Goal: Task Accomplishment & Management: Complete application form

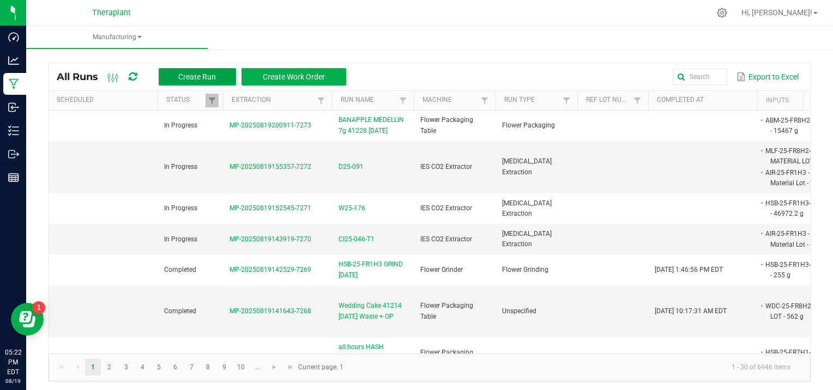
click at [224, 73] on button "Create Run" at bounding box center [197, 76] width 77 height 17
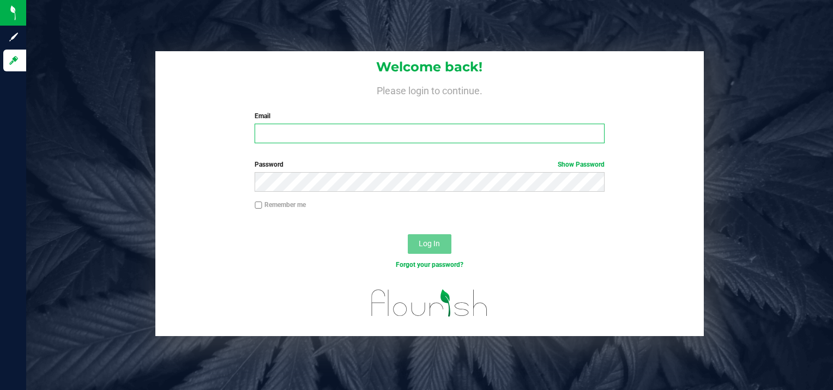
type input "[PERSON_NAME][EMAIL_ADDRESS][DOMAIN_NAME]"
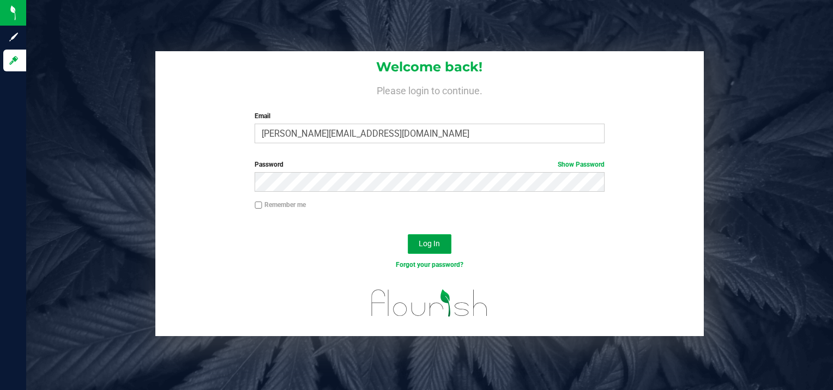
click at [419, 243] on span "Log In" at bounding box center [429, 243] width 21 height 9
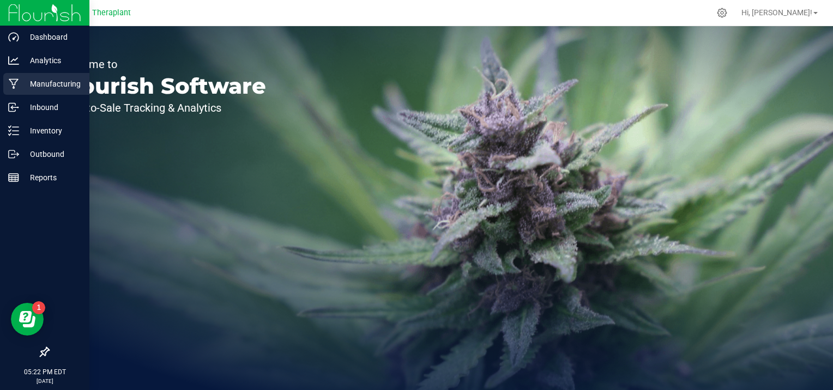
click at [23, 81] on p "Manufacturing" at bounding box center [51, 83] width 65 height 13
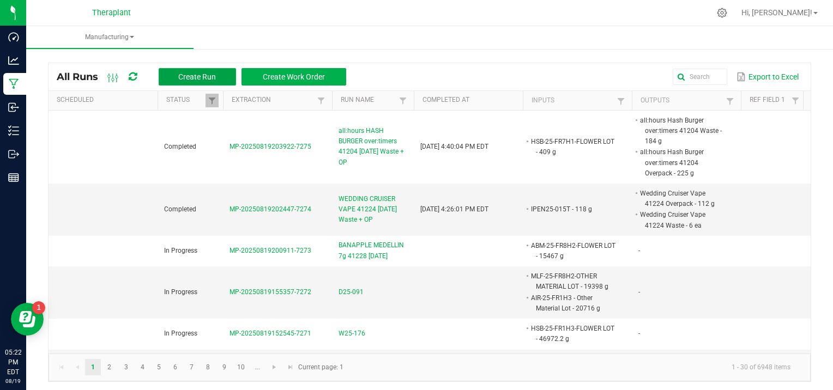
click at [190, 73] on span "Create Run" at bounding box center [197, 77] width 38 height 9
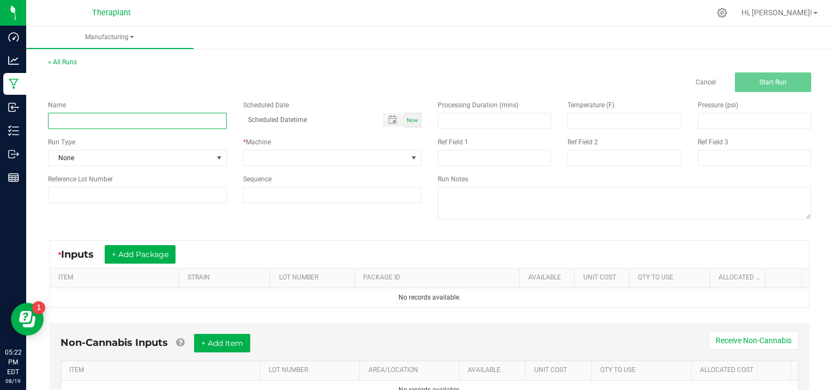
click at [67, 117] on input at bounding box center [137, 121] width 179 height 16
type input "BANAPPLE MEDELLIN 41237 [DATE]"
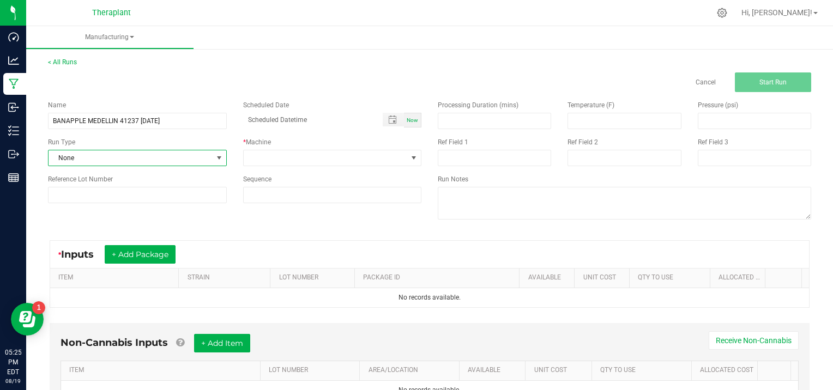
click at [220, 154] on span at bounding box center [219, 158] width 9 height 9
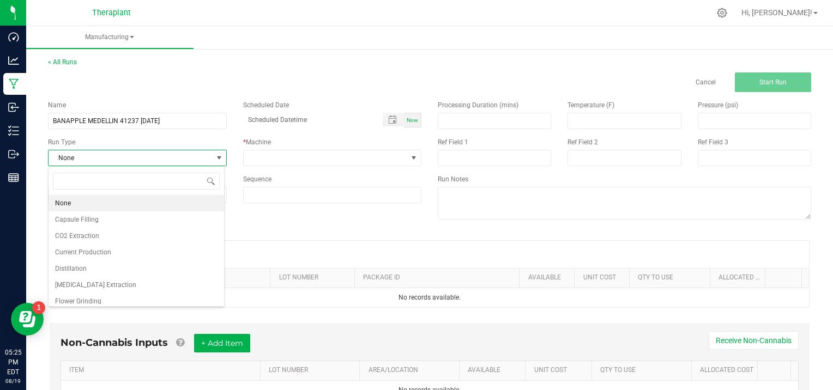
scroll to position [22, 0]
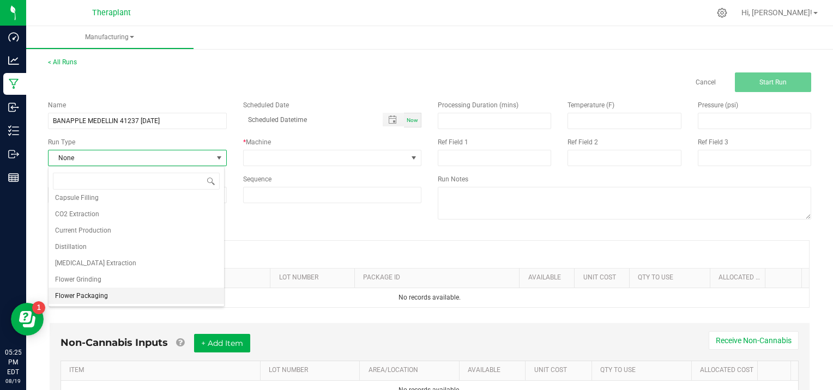
click at [101, 298] on span "Flower Packaging" at bounding box center [81, 296] width 53 height 11
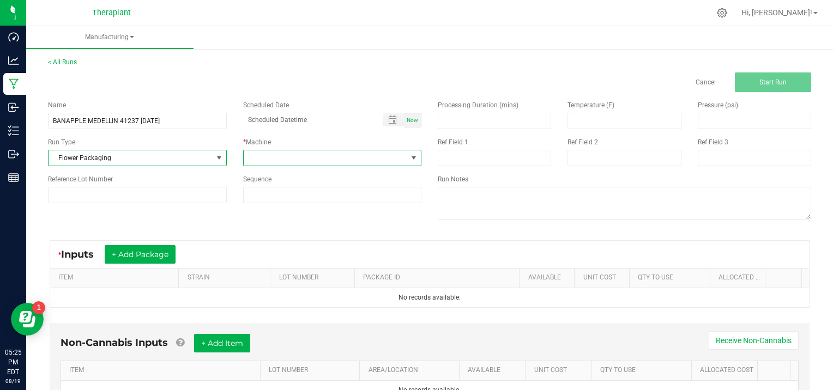
click at [410, 155] on span at bounding box center [414, 158] width 9 height 9
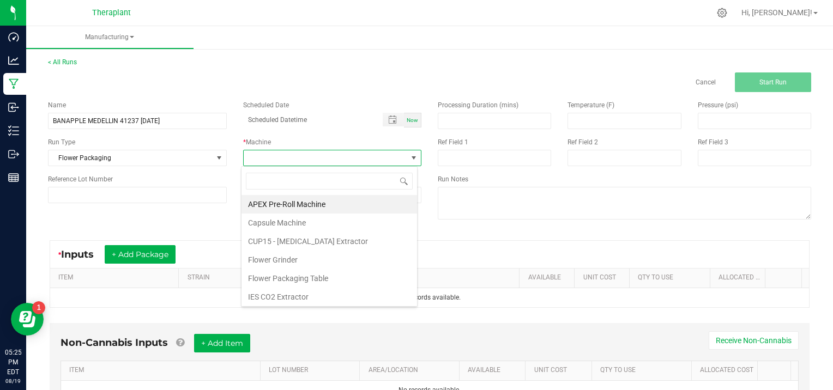
scroll to position [16, 176]
click at [297, 279] on li "Flower Packaging Table" at bounding box center [330, 278] width 176 height 19
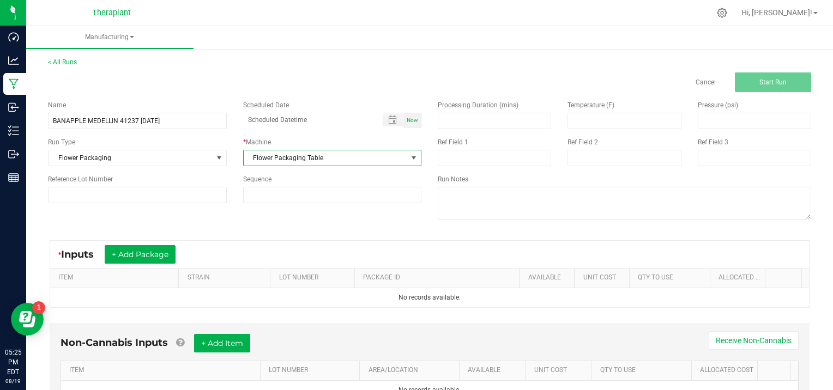
click at [410, 155] on span at bounding box center [414, 158] width 9 height 9
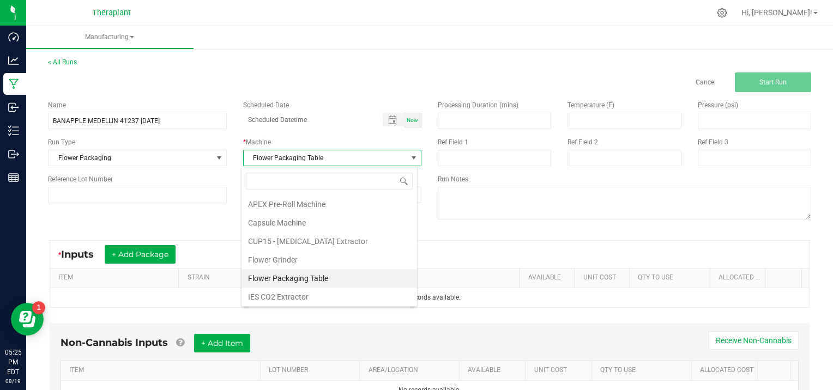
scroll to position [56, 0]
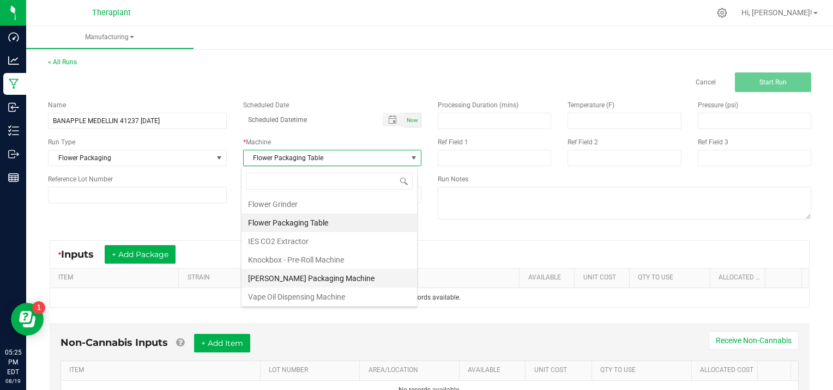
click at [318, 273] on li "[PERSON_NAME] Packaging Machine" at bounding box center [330, 278] width 176 height 19
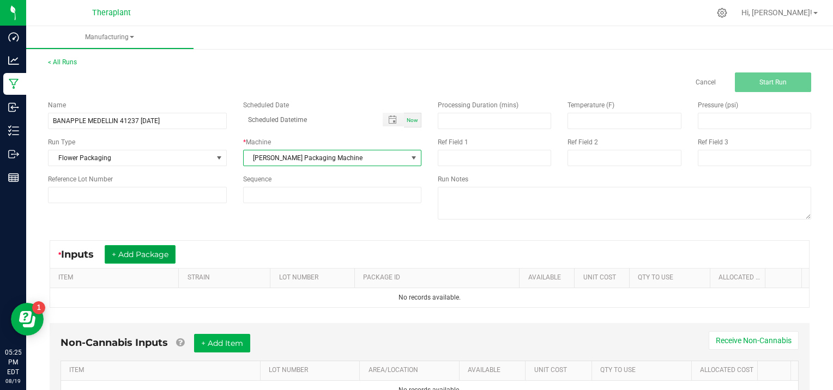
click at [139, 250] on button "+ Add Package" at bounding box center [140, 254] width 71 height 19
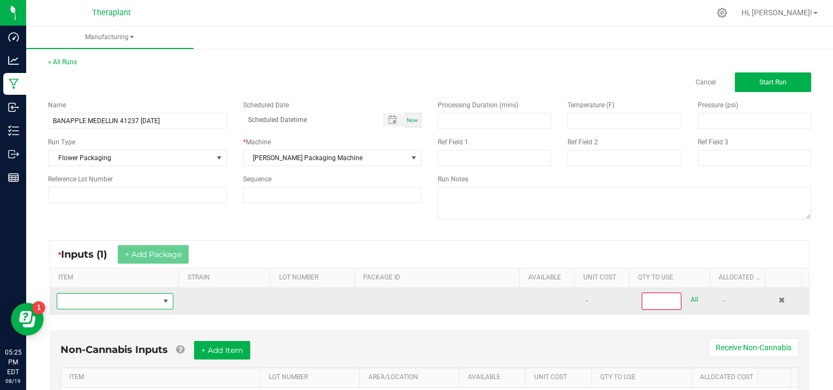
click at [90, 301] on span "NO DATA FOUND" at bounding box center [108, 301] width 102 height 15
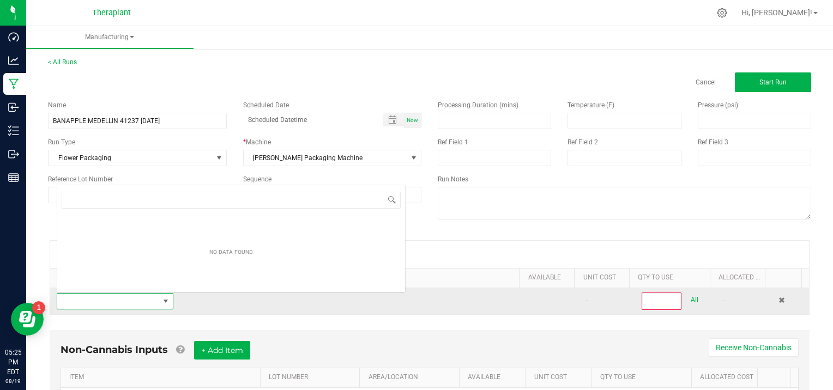
scroll to position [16, 112]
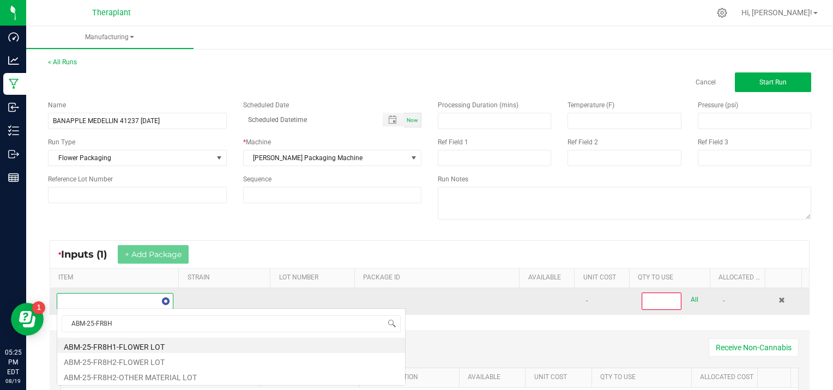
type input "ABM-25-FR8H2"
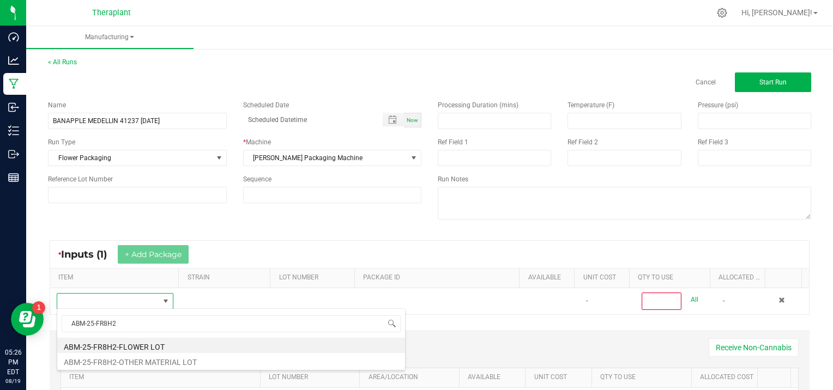
click at [162, 345] on li "ABM-25-FR8H2-FLOWER LOT" at bounding box center [231, 345] width 348 height 15
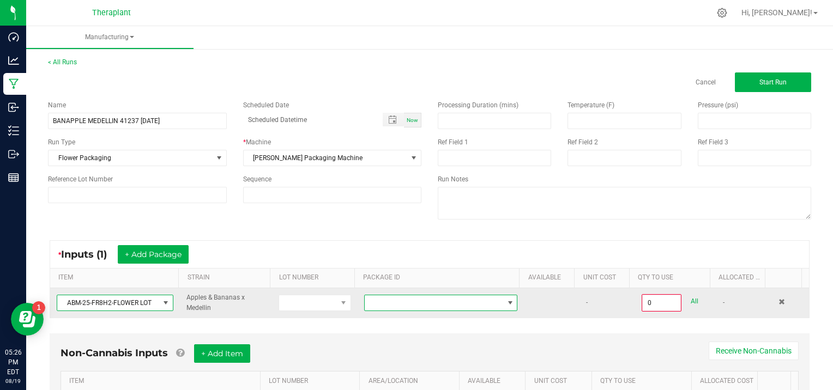
click at [506, 299] on span at bounding box center [510, 303] width 9 height 9
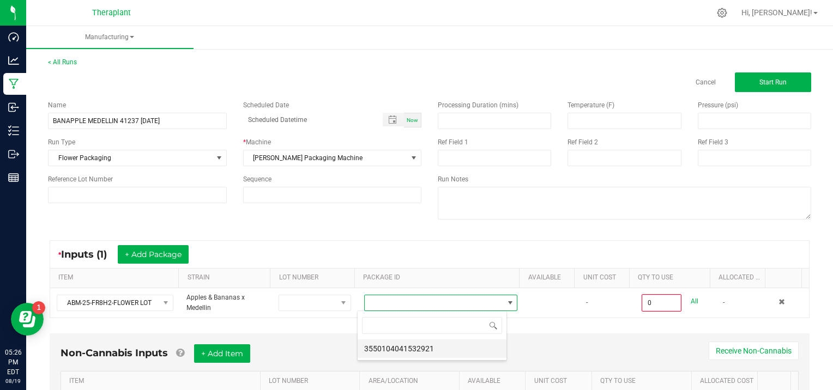
click at [438, 347] on li "3550104041532921" at bounding box center [432, 349] width 149 height 19
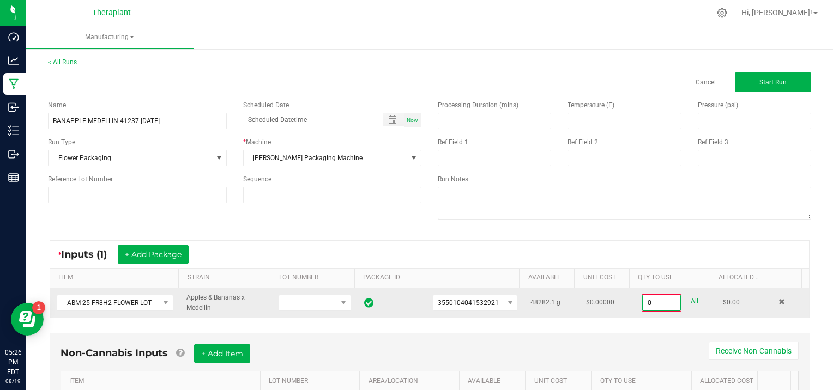
click at [664, 300] on input "0" at bounding box center [662, 303] width 38 height 15
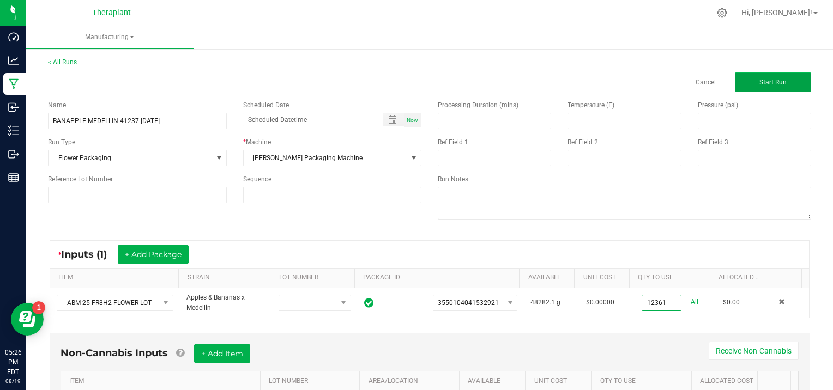
type input "12361.0000 g"
click at [776, 76] on button "Start Run" at bounding box center [773, 83] width 76 height 20
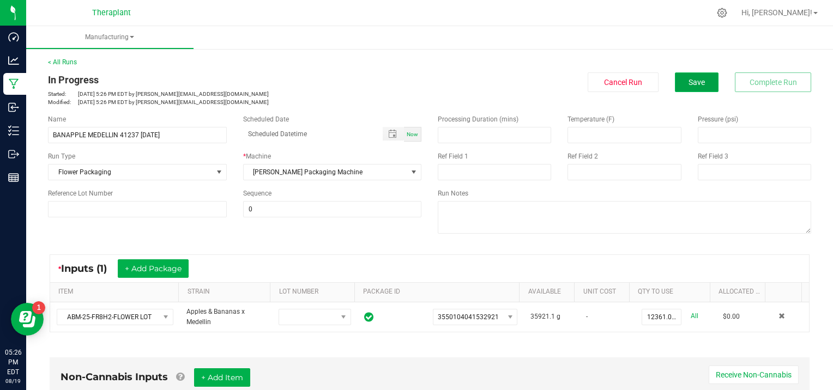
click at [699, 82] on button "Save" at bounding box center [697, 83] width 44 height 20
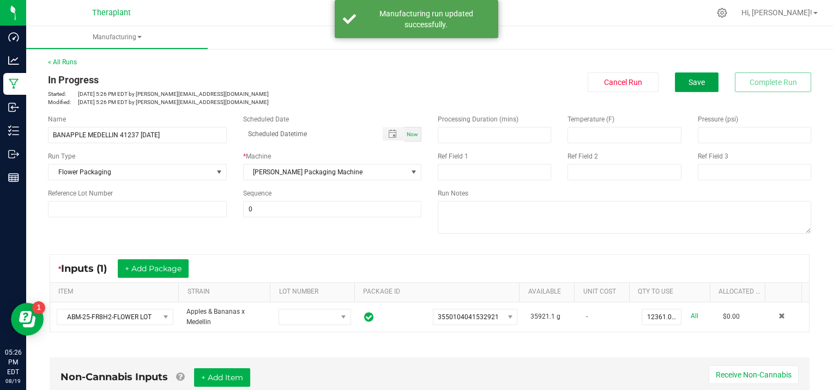
click at [699, 82] on button "Save" at bounding box center [697, 83] width 44 height 20
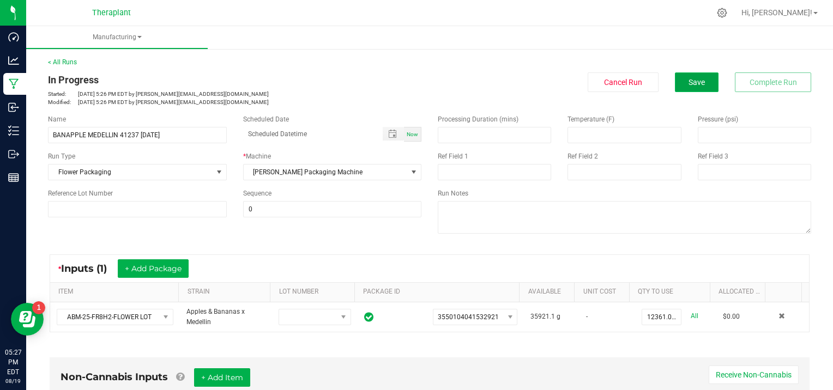
click at [675, 77] on button "Save" at bounding box center [697, 83] width 44 height 20
click at [72, 62] on link "< All Runs" at bounding box center [62, 62] width 29 height 8
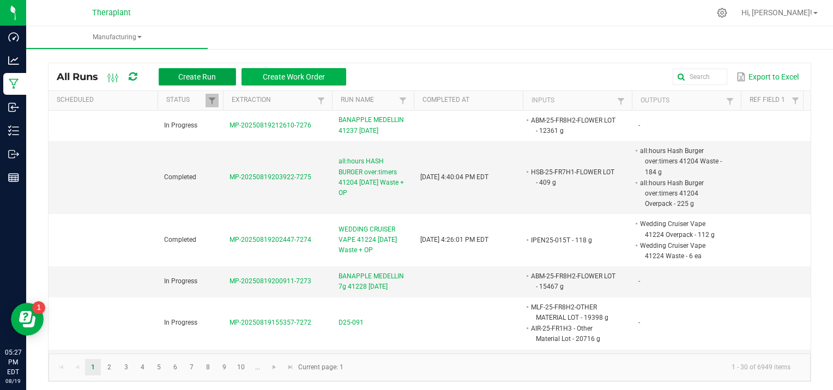
click at [179, 76] on span "Create Run" at bounding box center [197, 77] width 38 height 9
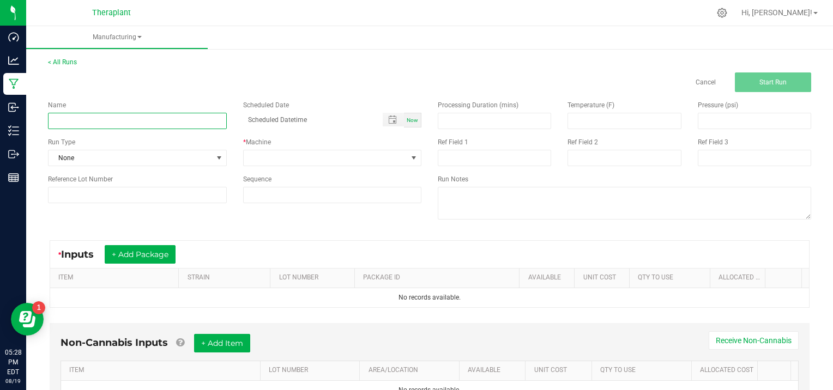
click at [80, 117] on input at bounding box center [137, 121] width 179 height 16
type input "LATO 1g INFUSED BLUNTS 41231 [DATE]"
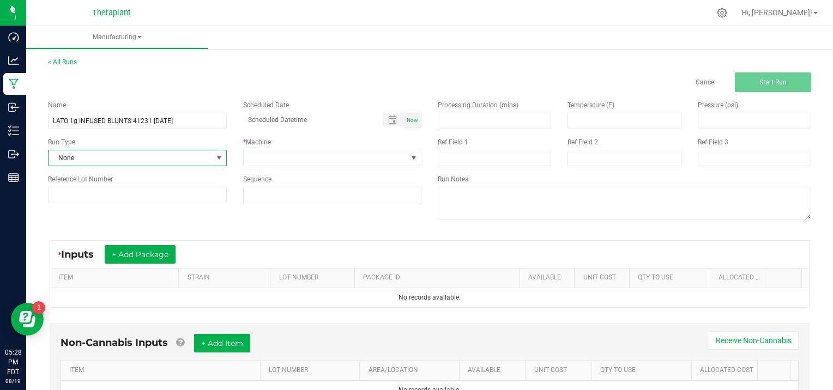
click at [215, 158] on span at bounding box center [219, 158] width 9 height 9
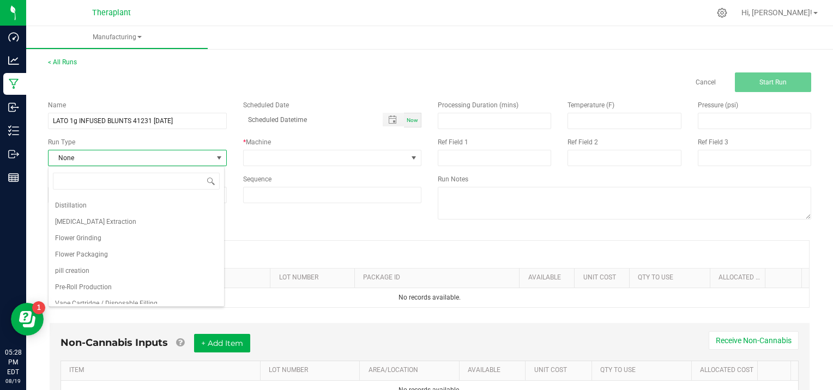
scroll to position [70, 0]
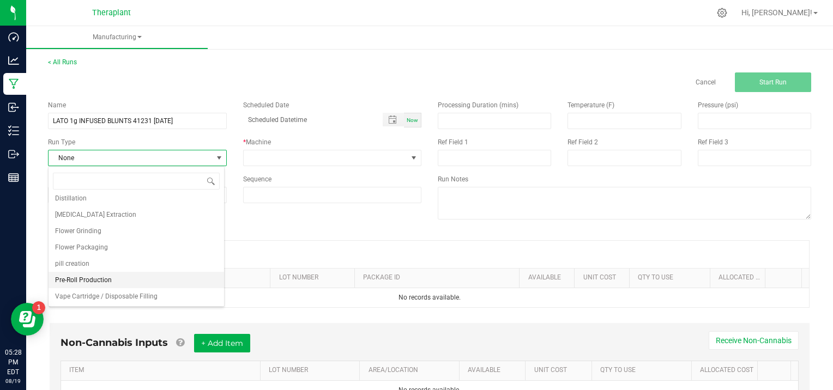
click at [157, 275] on li "Pre-Roll Production" at bounding box center [137, 280] width 176 height 16
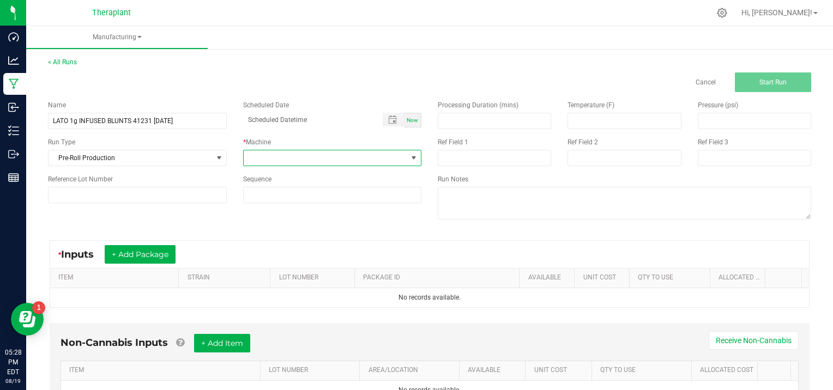
click at [411, 157] on span at bounding box center [414, 158] width 9 height 9
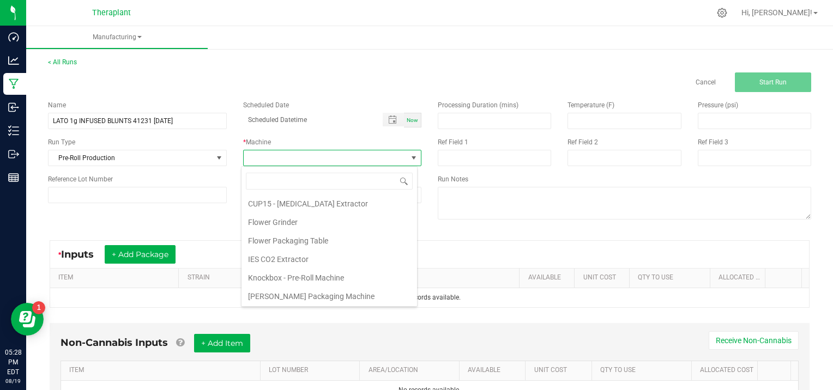
scroll to position [56, 0]
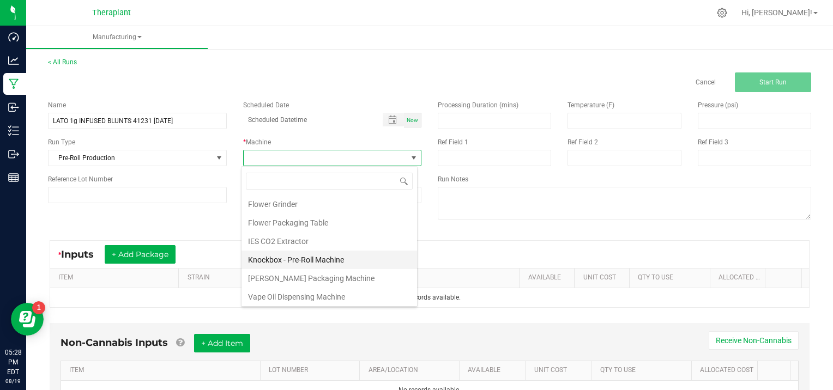
click at [365, 257] on li "Knockbox - Pre-Roll Machine" at bounding box center [330, 260] width 176 height 19
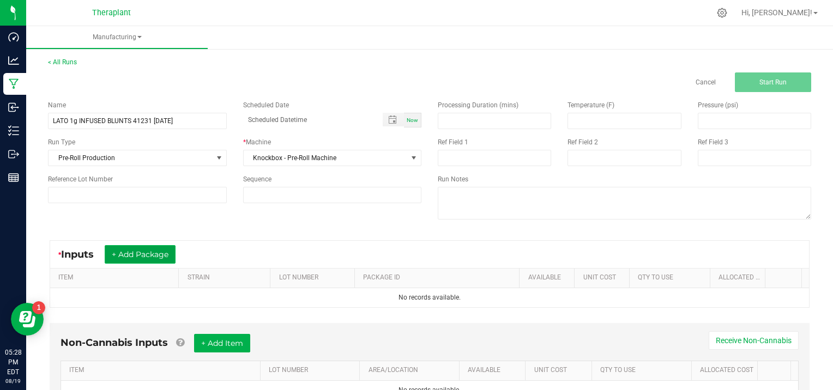
click at [137, 254] on button "+ Add Package" at bounding box center [140, 254] width 71 height 19
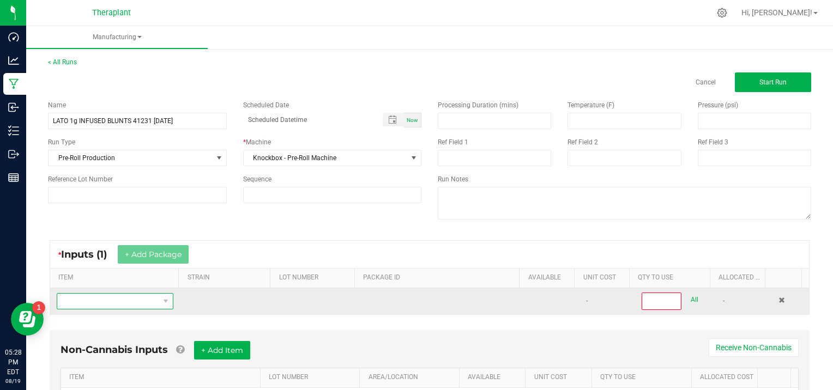
click at [103, 301] on span "NO DATA FOUND" at bounding box center [108, 301] width 102 height 15
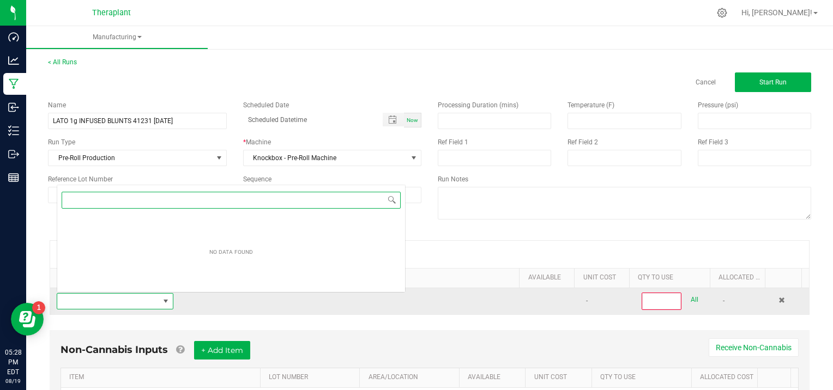
scroll to position [16, 112]
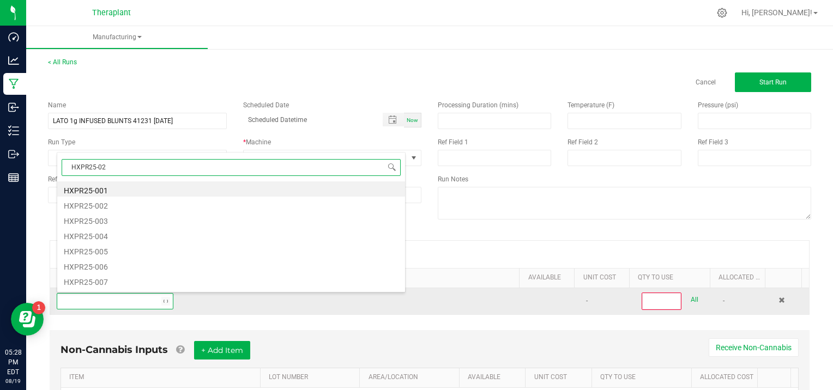
type input "HXPR25-029"
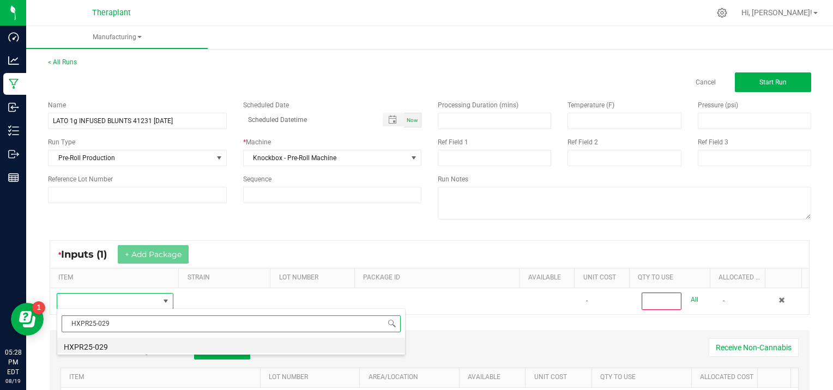
click at [112, 348] on li "HXPR25-029" at bounding box center [231, 345] width 348 height 15
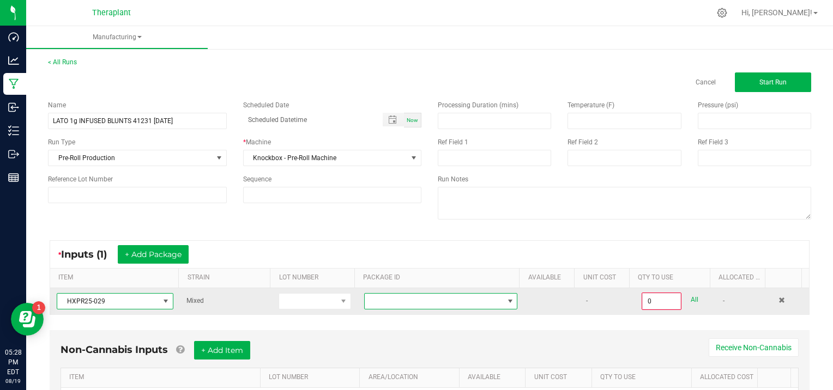
click at [506, 299] on span at bounding box center [510, 301] width 9 height 9
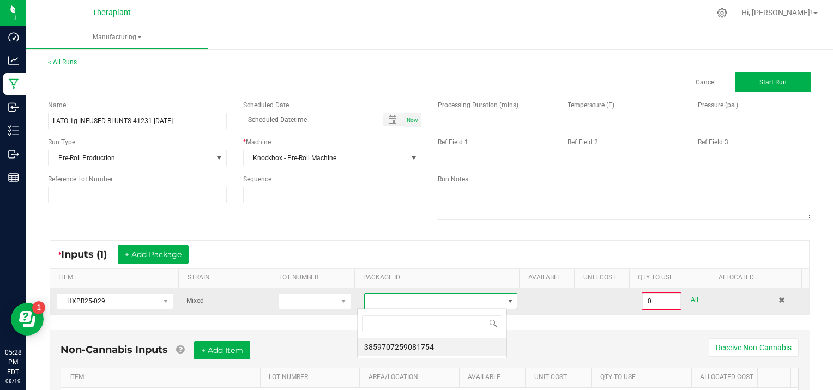
scroll to position [16, 149]
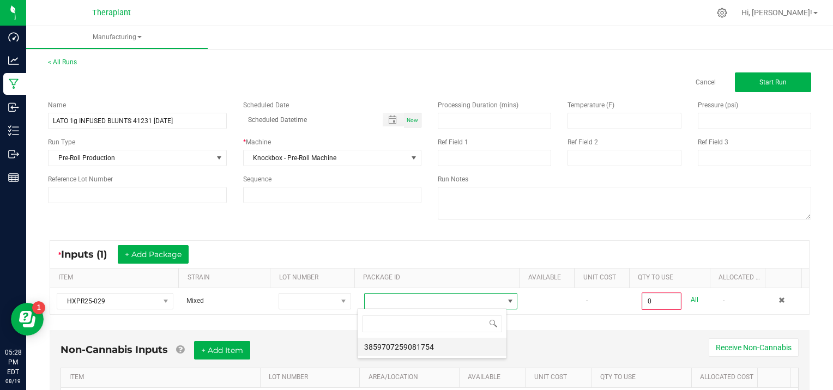
click at [464, 347] on li "3859707259081754" at bounding box center [432, 347] width 149 height 19
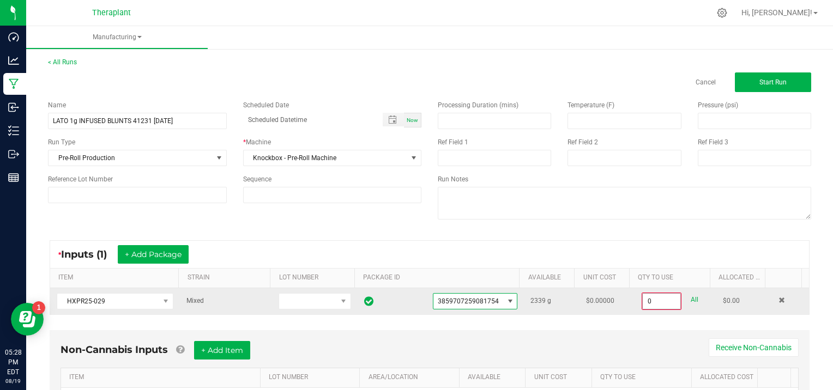
click at [664, 296] on input "0" at bounding box center [662, 301] width 38 height 15
click at [691, 295] on link "All" at bounding box center [695, 300] width 8 height 15
type input "2339.0000 g"
click at [770, 81] on span "Start Run" at bounding box center [773, 83] width 27 height 8
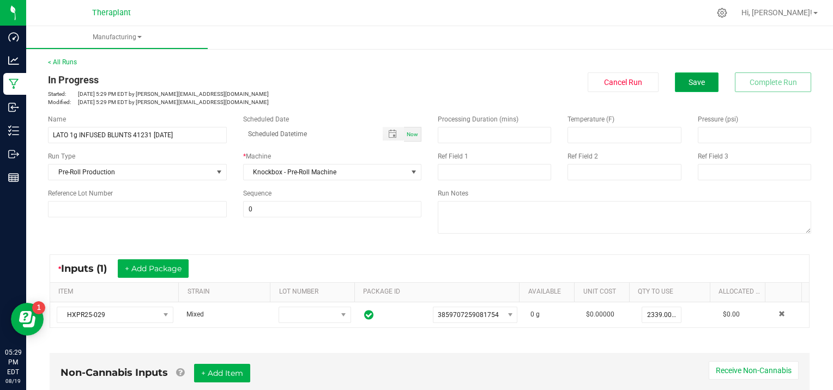
click at [689, 79] on span "Save" at bounding box center [697, 82] width 16 height 9
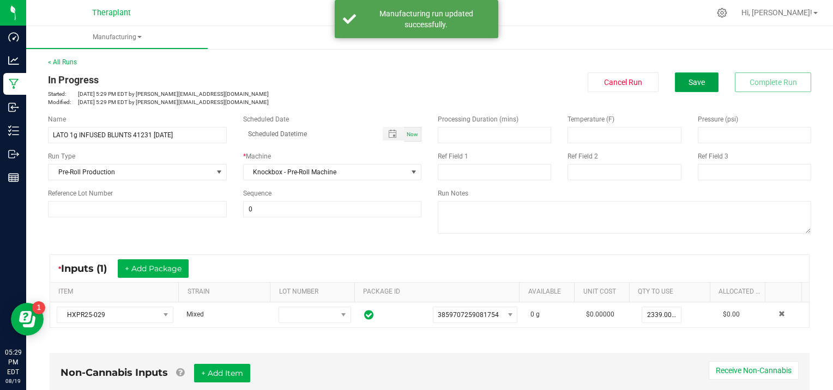
click at [689, 79] on span "Save" at bounding box center [697, 82] width 16 height 9
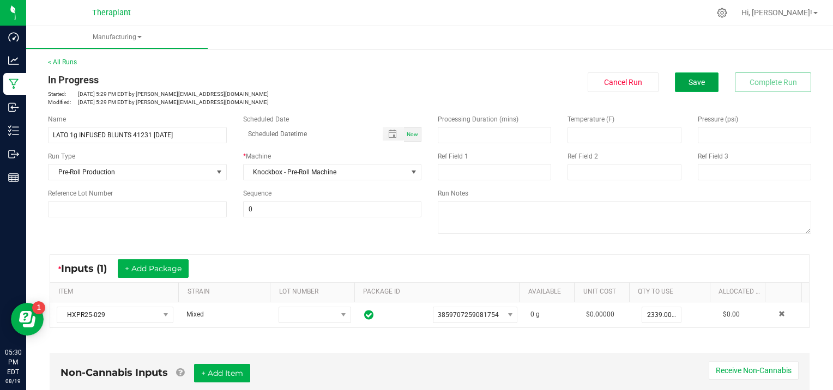
click at [689, 80] on span "Save" at bounding box center [697, 82] width 16 height 9
click at [696, 81] on span "Save" at bounding box center [697, 82] width 16 height 9
click at [61, 61] on link "< All Runs" at bounding box center [62, 62] width 29 height 8
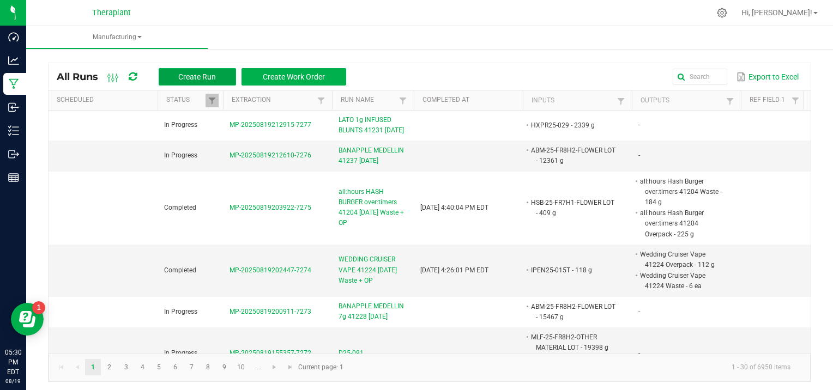
click at [197, 74] on span "Create Run" at bounding box center [197, 77] width 38 height 9
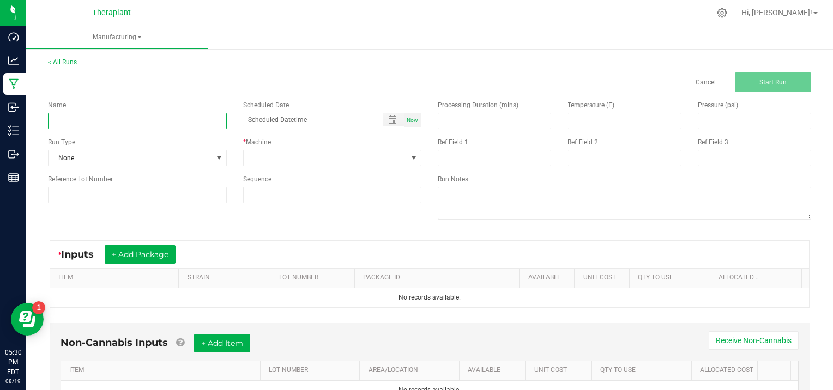
click at [94, 121] on input at bounding box center [137, 121] width 179 height 16
type input "HIGH STRENGTH SAVOTI CAPSULES 41236 [DATE]"
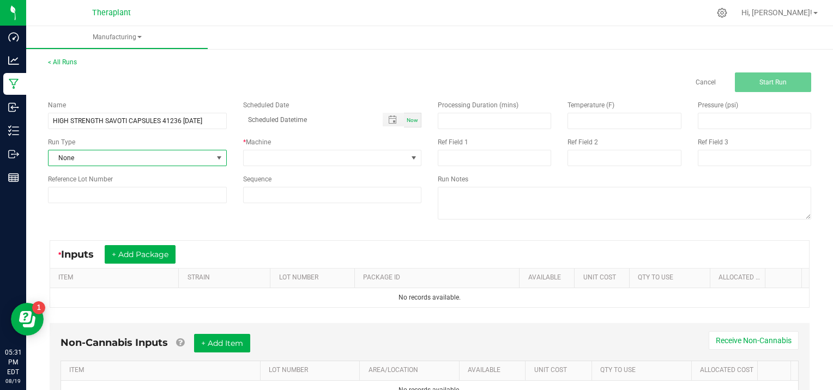
click at [218, 156] on span at bounding box center [219, 158] width 9 height 9
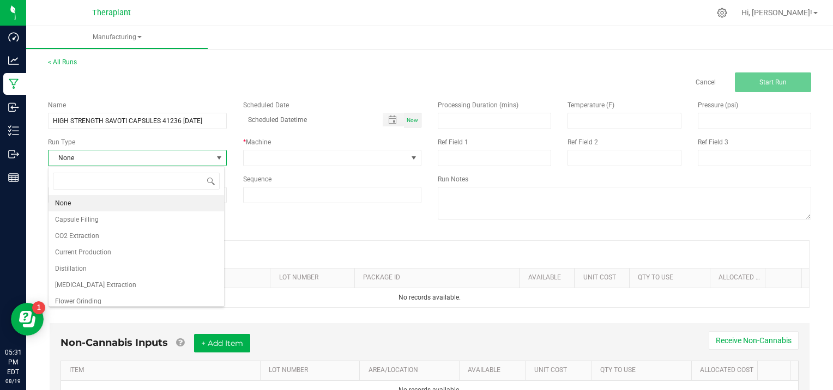
scroll to position [70, 0]
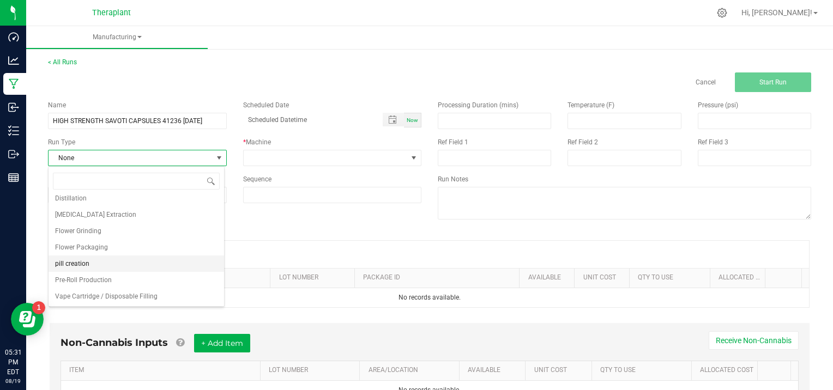
click at [140, 263] on li "pill creation" at bounding box center [137, 264] width 176 height 16
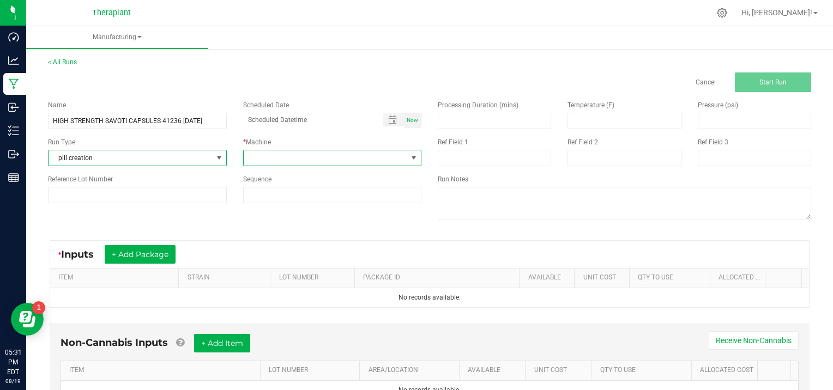
click at [410, 155] on span at bounding box center [414, 158] width 9 height 9
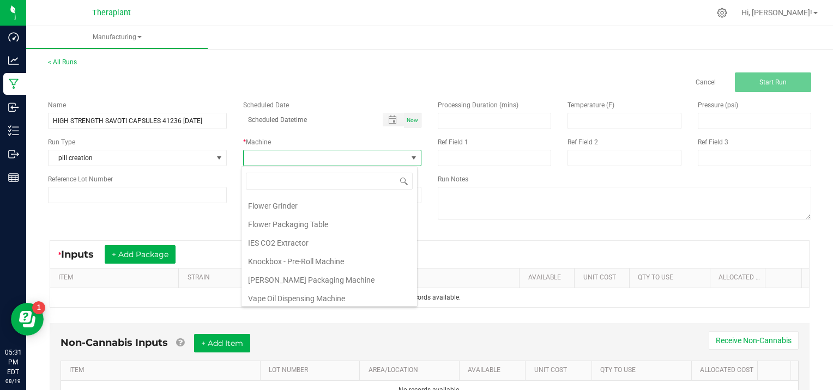
scroll to position [56, 0]
drag, startPoint x: 414, startPoint y: 218, endPoint x: 414, endPoint y: 236, distance: 17.5
click at [414, 236] on div "APEX Pre-Roll Machine Capsule Machine CUP15 - [MEDICAL_DATA] Extractor Flower […" at bounding box center [329, 236] width 177 height 141
drag, startPoint x: 408, startPoint y: 254, endPoint x: 407, endPoint y: 233, distance: 21.3
click at [411, 233] on div "APEX Pre-Roll Machine Capsule Machine CUP15 - [MEDICAL_DATA] Extractor Flower […" at bounding box center [330, 249] width 176 height 109
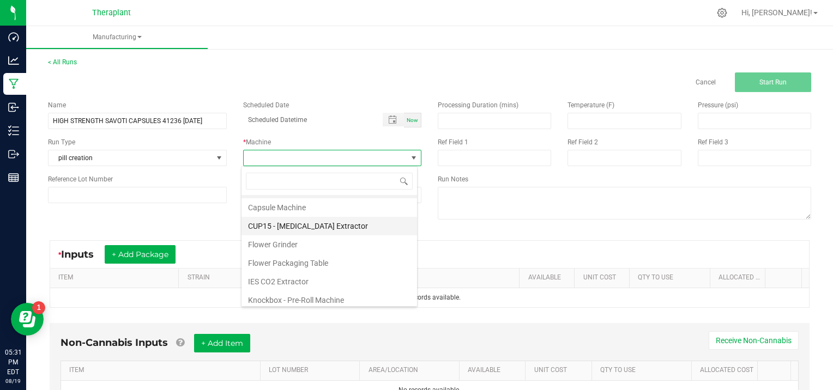
scroll to position [14, 0]
click at [318, 205] on li "Capsule Machine" at bounding box center [330, 209] width 176 height 19
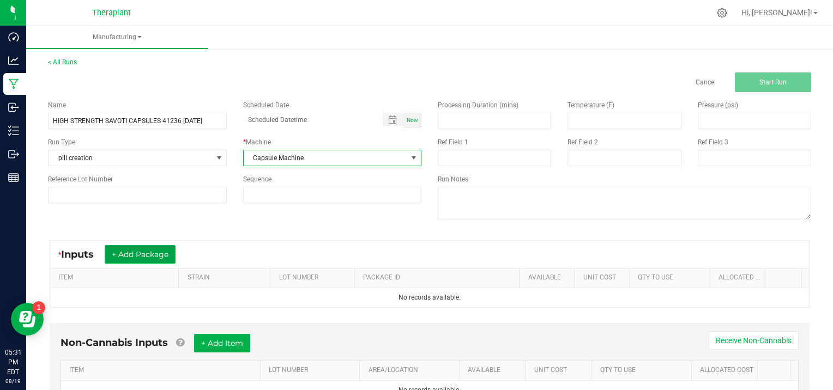
click at [151, 249] on button "+ Add Package" at bounding box center [140, 254] width 71 height 19
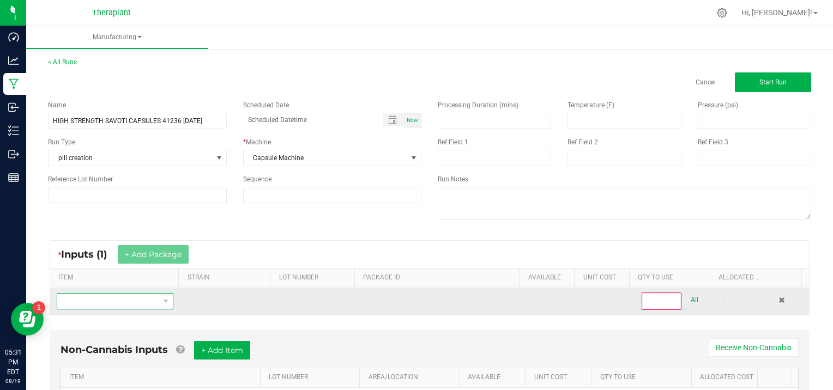
click at [99, 299] on span "NO DATA FOUND" at bounding box center [108, 301] width 102 height 15
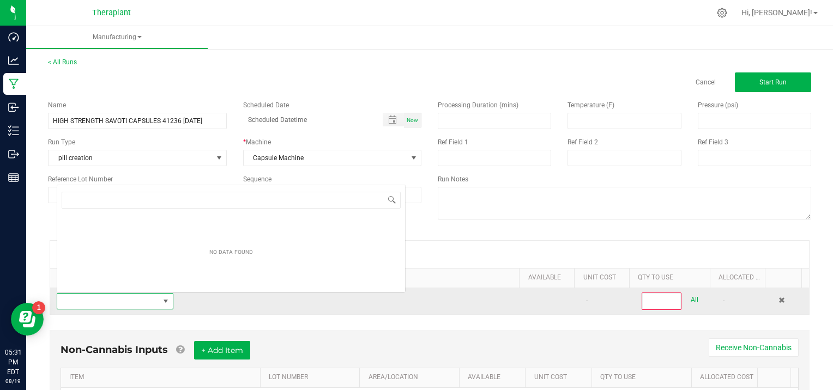
scroll to position [16, 112]
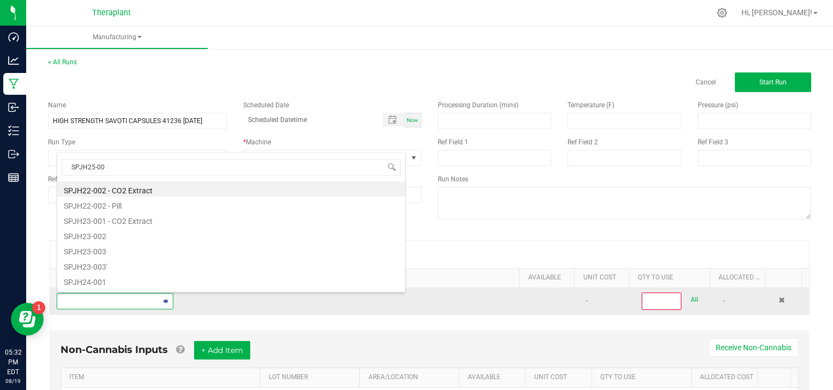
type input "SPJH25-001"
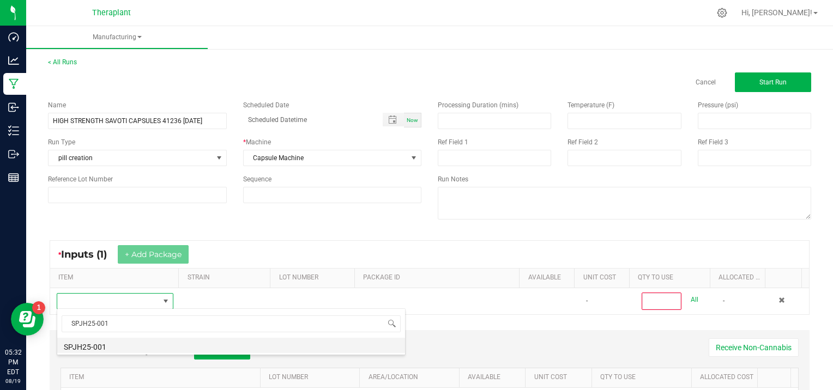
click at [127, 348] on li "SPJH25-001" at bounding box center [231, 345] width 348 height 15
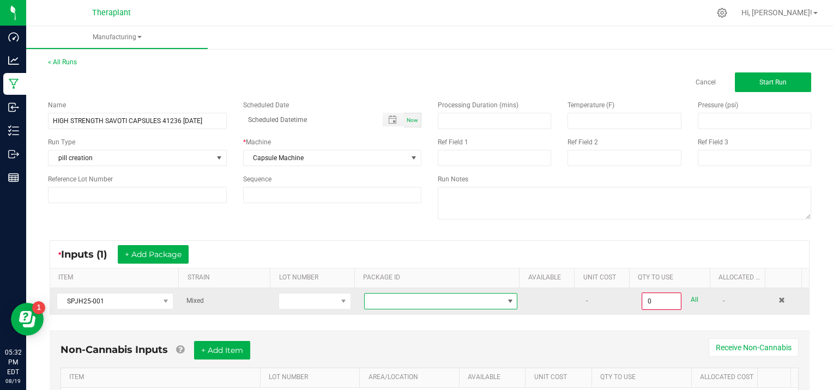
click at [506, 298] on span at bounding box center [510, 301] width 9 height 9
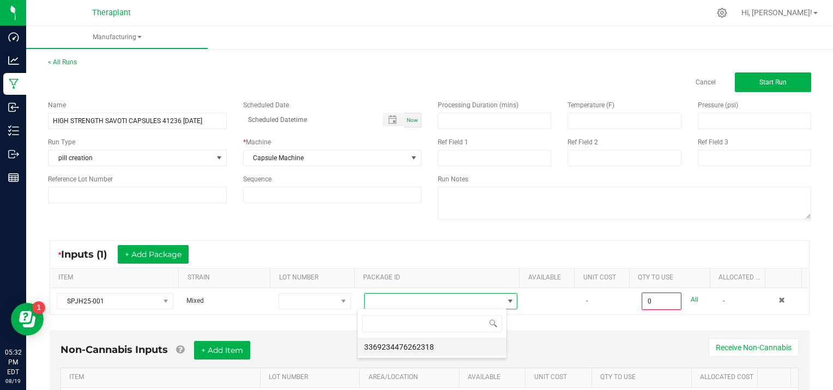
scroll to position [16, 149]
click at [469, 341] on li "3369234476262318" at bounding box center [432, 347] width 149 height 19
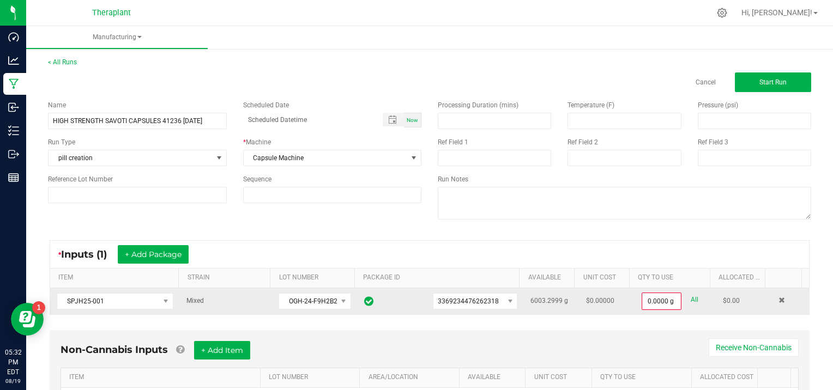
click at [691, 300] on link "All" at bounding box center [695, 300] width 8 height 15
type input "6003.2999 g"
click at [769, 79] on span "Start Run" at bounding box center [773, 83] width 27 height 8
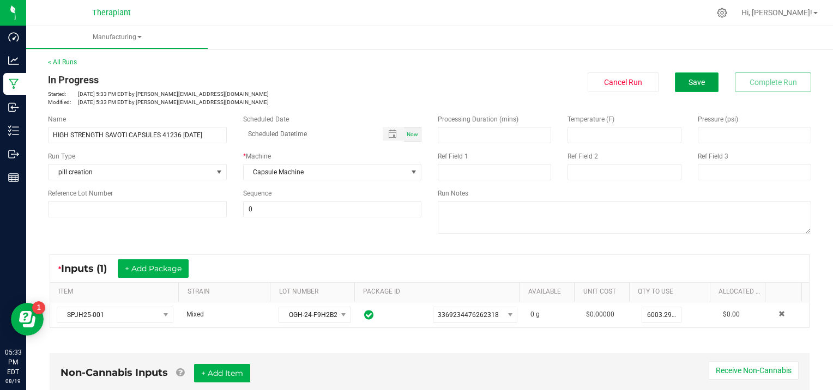
click at [693, 78] on span "Save" at bounding box center [697, 82] width 16 height 9
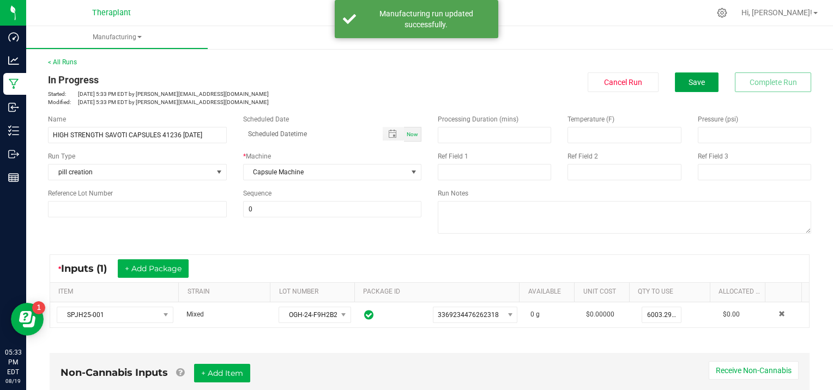
click at [693, 78] on span "Save" at bounding box center [697, 82] width 16 height 9
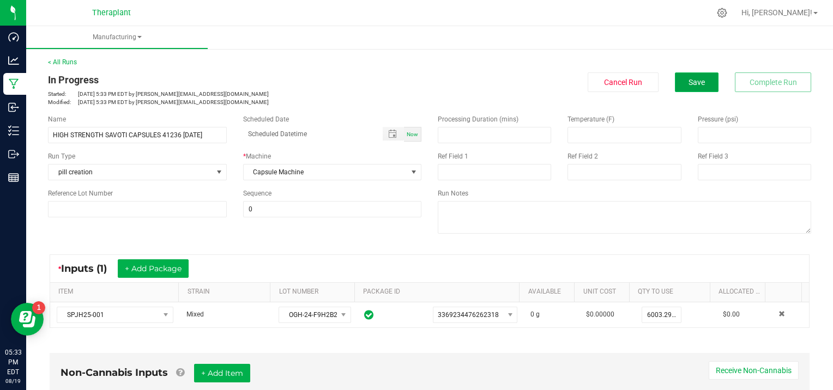
click at [689, 85] on span "Save" at bounding box center [697, 82] width 16 height 9
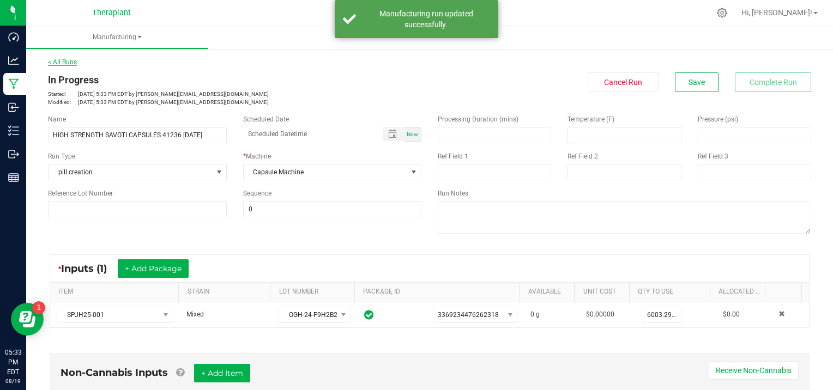
click at [70, 61] on link "< All Runs" at bounding box center [62, 62] width 29 height 8
